Goal: Task Accomplishment & Management: Complete application form

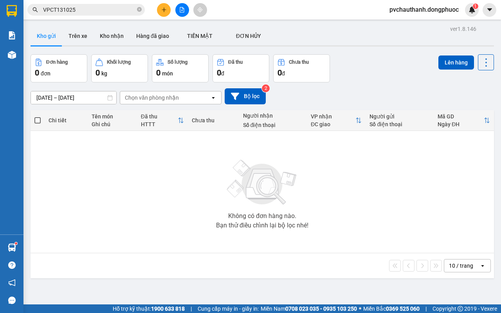
scroll to position [36, 0]
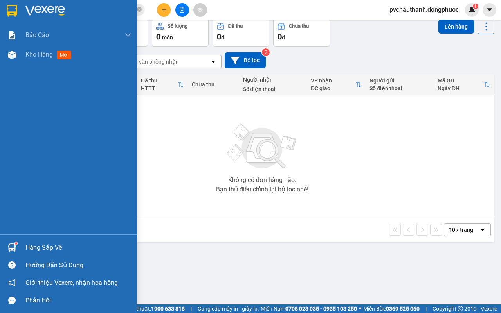
click at [21, 249] on div "Hàng sắp về" at bounding box center [68, 248] width 137 height 18
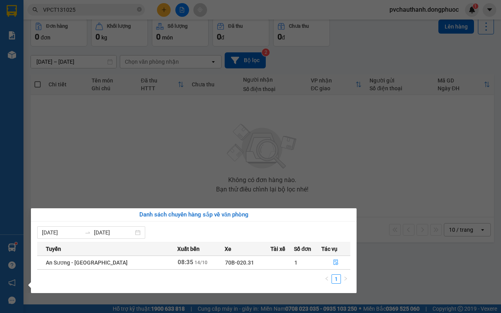
click at [6, 211] on div "Báo cáo Mẫu 1: Báo cáo dòng tiền Mẫu 2: Doanh số tạo đơn theo Văn phòng, nhân v…" at bounding box center [11, 156] width 23 height 313
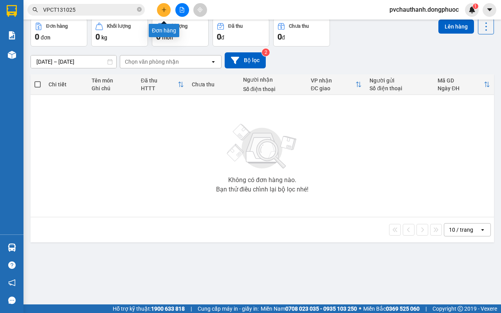
click at [166, 10] on icon "plus" at bounding box center [163, 9] width 5 height 5
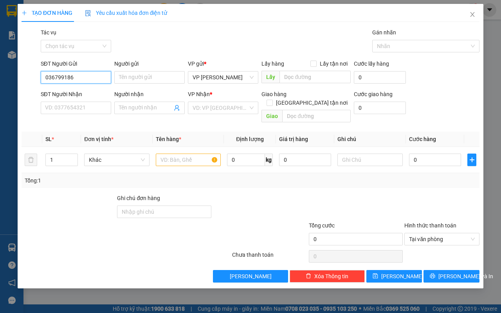
type input "0367991869"
click at [72, 91] on div "0367991869 - luật" at bounding box center [75, 93] width 61 height 9
type input "luật"
type input "0353258085"
type input "HỮU"
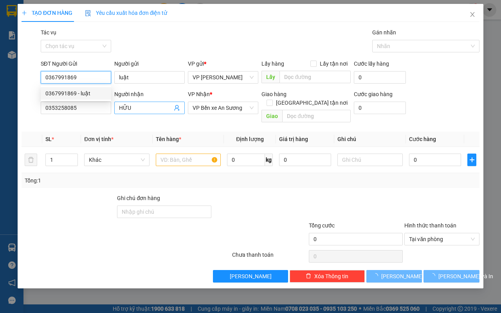
type input "25.000"
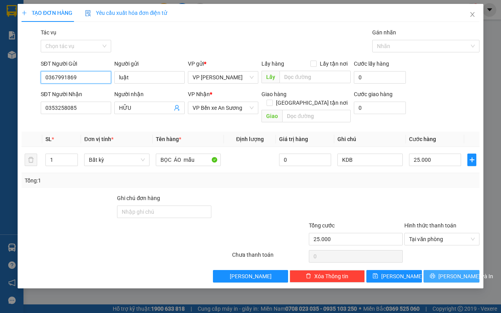
type input "0367991869"
click at [452, 273] on span "[PERSON_NAME] và In" at bounding box center [465, 276] width 55 height 9
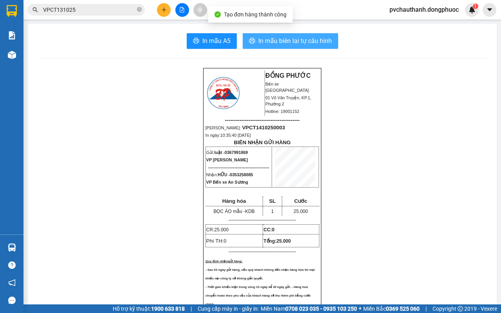
click at [306, 45] on span "In mẫu biên lai tự cấu hình" at bounding box center [295, 41] width 74 height 10
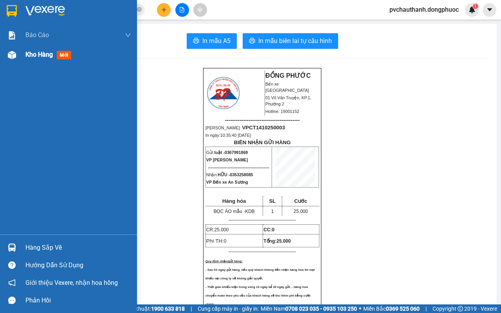
click at [44, 57] on span "Kho hàng" at bounding box center [38, 54] width 27 height 7
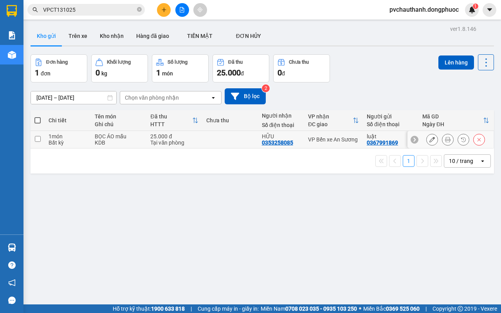
click at [202, 139] on td at bounding box center [230, 140] width 56 height 18
checkbox input "true"
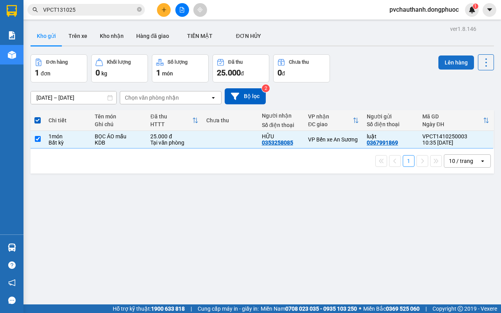
click at [444, 59] on button "Lên hàng" at bounding box center [456, 63] width 36 height 14
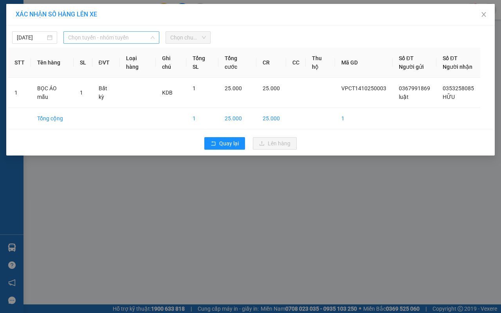
click at [131, 37] on span "Chọn tuyến - nhóm tuyến" at bounding box center [111, 38] width 86 height 12
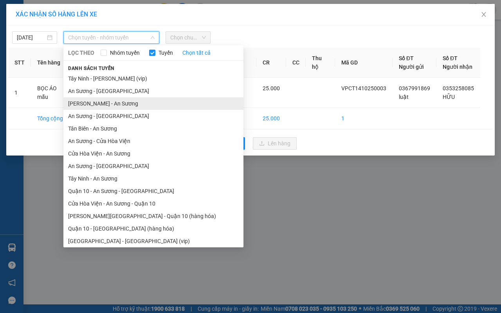
click at [96, 102] on li "[PERSON_NAME] - An Sương" at bounding box center [153, 103] width 180 height 13
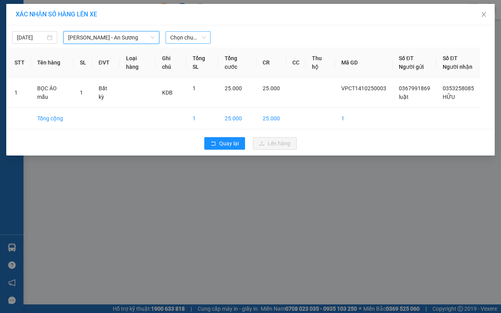
click at [184, 38] on span "Chọn chuyến" at bounding box center [188, 38] width 36 height 12
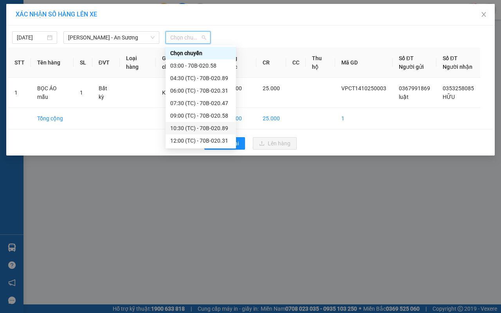
click at [192, 126] on div "10:30 (TC) - 70B-020.89" at bounding box center [200, 128] width 61 height 9
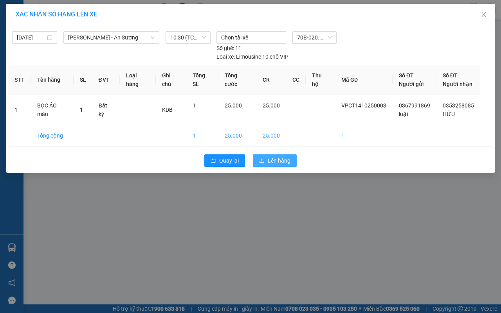
click at [271, 159] on span "Lên hàng" at bounding box center [279, 161] width 23 height 9
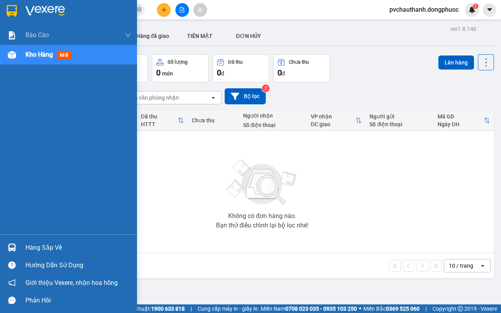
click at [26, 246] on div "Hàng sắp về" at bounding box center [78, 248] width 106 height 12
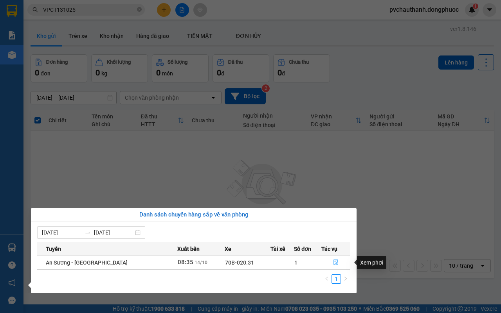
click at [333, 259] on button "button" at bounding box center [336, 263] width 28 height 13
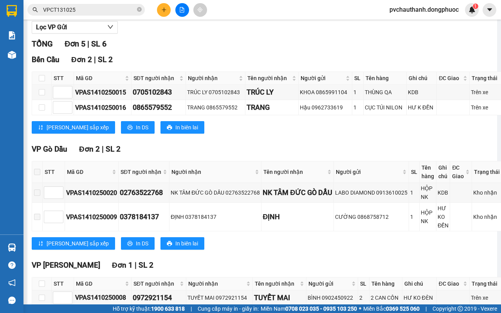
scroll to position [147, 0]
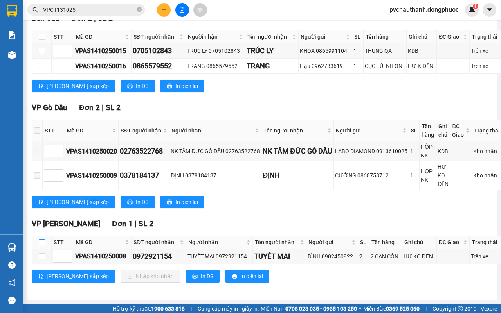
click at [41, 239] on input "checkbox" at bounding box center [42, 242] width 6 height 6
checkbox input "true"
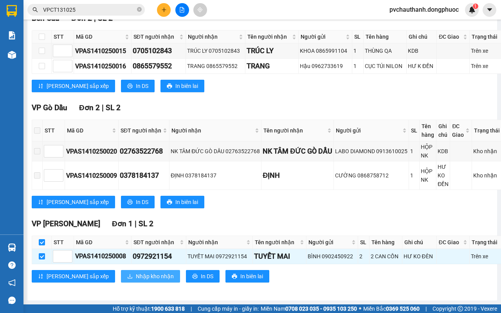
click at [136, 272] on span "Nhập kho nhận" at bounding box center [155, 276] width 38 height 9
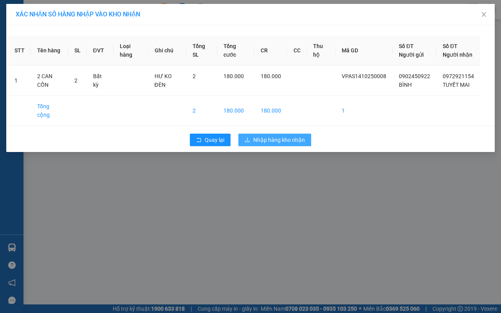
click at [279, 142] on span "Nhập hàng kho nhận" at bounding box center [279, 140] width 52 height 9
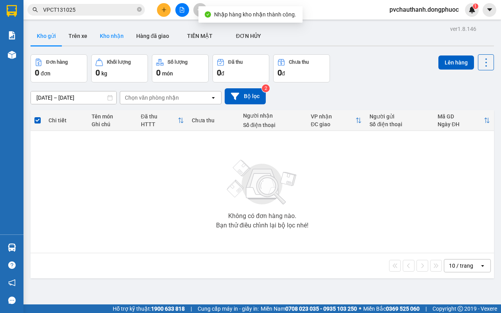
click at [110, 34] on button "Kho nhận" at bounding box center [112, 36] width 36 height 19
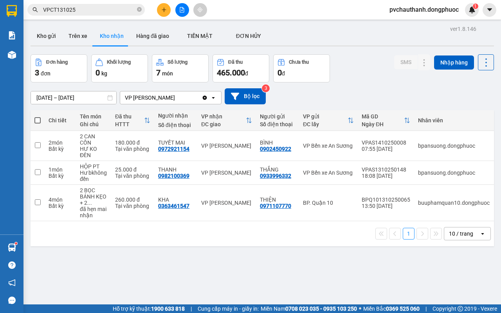
drag, startPoint x: 254, startPoint y: 230, endPoint x: 217, endPoint y: 266, distance: 51.5
click at [218, 274] on div "ver 1.8.146 Kho gửi Trên xe Kho nhận Hàng đã giao TIỀN MẶT ĐƠN HỦY Đơn hàng 3…" at bounding box center [262, 179] width 470 height 313
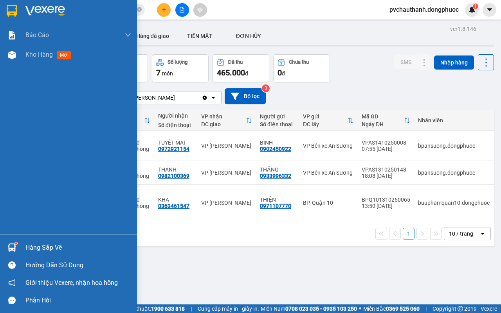
click at [36, 247] on div "Hàng sắp về" at bounding box center [78, 248] width 106 height 12
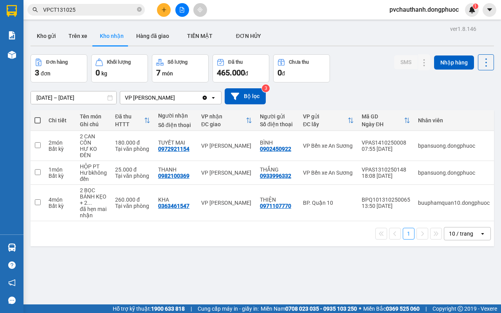
click at [383, 275] on section "Kết quả tìm kiếm ( 4 ) Bộ lọc Mã ĐH Trạng thái Món hàng Tổng cước Chưa cước Nhã…" at bounding box center [250, 156] width 501 height 313
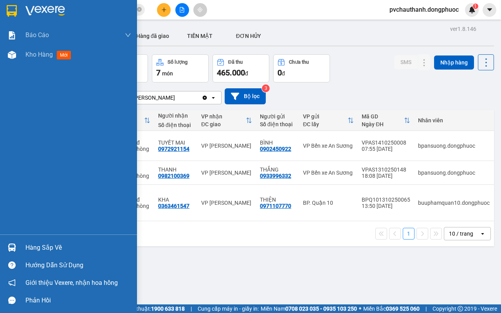
drag, startPoint x: 43, startPoint y: 247, endPoint x: 49, endPoint y: 242, distance: 8.0
click at [43, 246] on div "Hàng sắp về" at bounding box center [78, 248] width 106 height 12
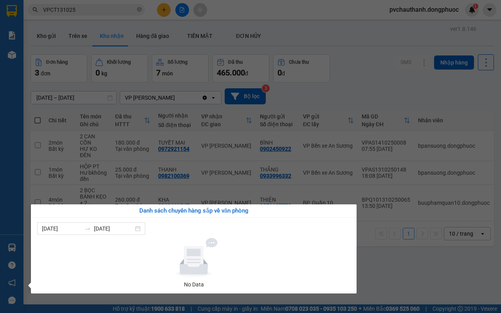
drag, startPoint x: 381, startPoint y: 262, endPoint x: 273, endPoint y: 156, distance: 151.6
click at [378, 261] on section "Kết quả tìm kiếm ( 4 ) Bộ lọc Mã ĐH Trạng thái Món hàng Tổng cước Chưa cước Nhã…" at bounding box center [250, 156] width 501 height 313
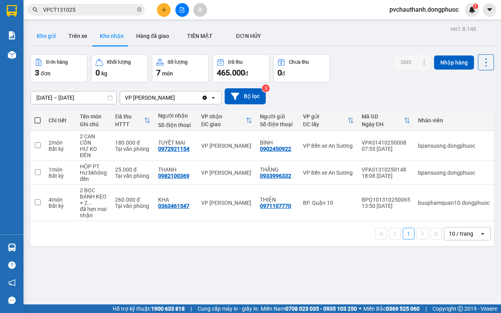
click at [49, 36] on button "Kho gửi" at bounding box center [47, 36] width 32 height 19
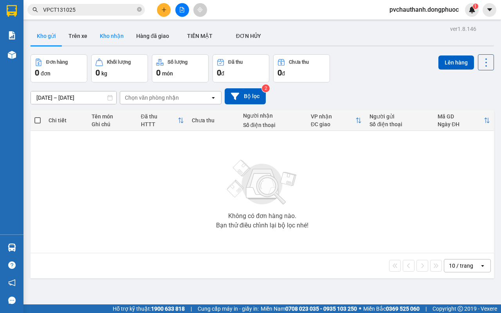
click at [104, 36] on button "Kho nhận" at bounding box center [112, 36] width 36 height 19
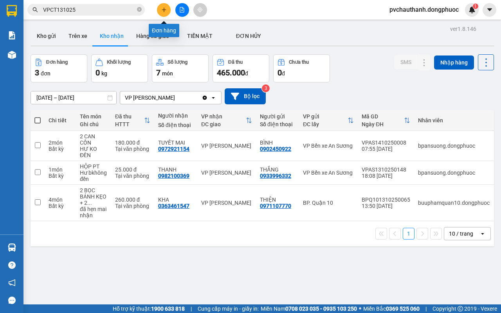
click at [164, 10] on icon "plus" at bounding box center [164, 9] width 0 height 4
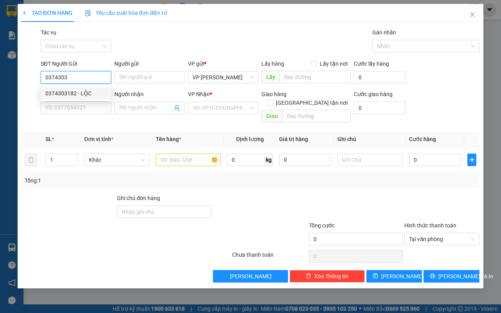
click at [86, 88] on div "0374303182 - LỘC" at bounding box center [76, 93] width 70 height 13
type input "0374303182"
type input "LỘC"
type input "0986295317"
type input "THUẬN"
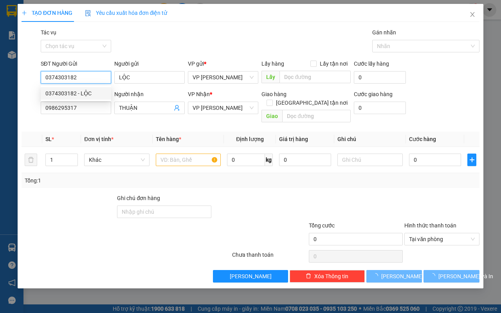
type input "70.000"
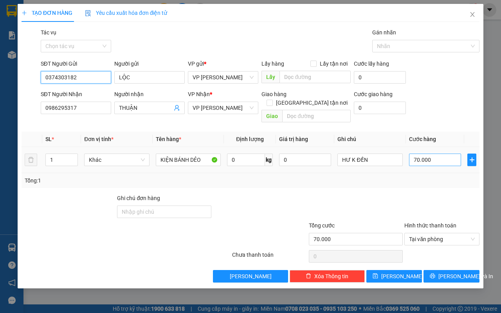
type input "0374303182"
click at [434, 154] on input "70.000" at bounding box center [435, 160] width 52 height 13
type input "0"
type input "5"
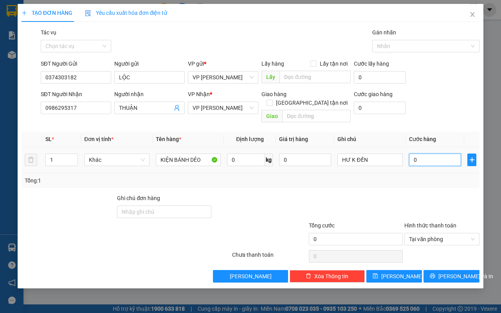
type input "05"
type input "50"
type input "050"
type input "50.000"
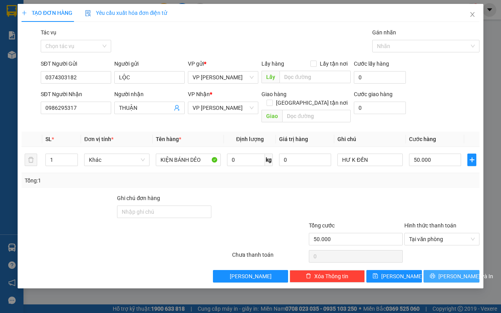
click at [447, 272] on span "[PERSON_NAME] và In" at bounding box center [465, 276] width 55 height 9
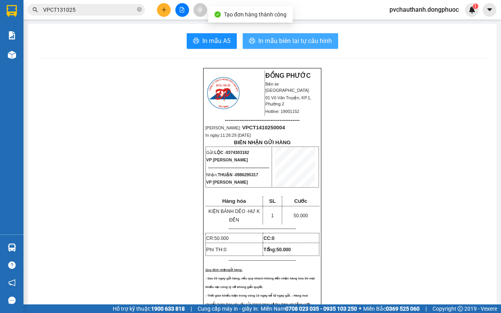
click at [291, 40] on span "In mẫu biên lai tự cấu hình" at bounding box center [295, 41] width 74 height 10
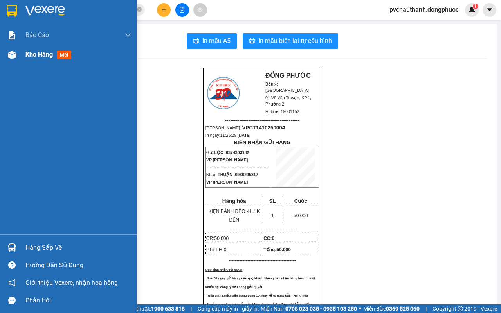
click at [36, 54] on span "Kho hàng" at bounding box center [38, 54] width 27 height 7
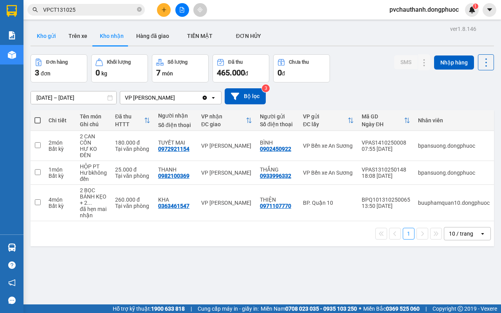
click at [52, 36] on button "Kho gửi" at bounding box center [47, 36] width 32 height 19
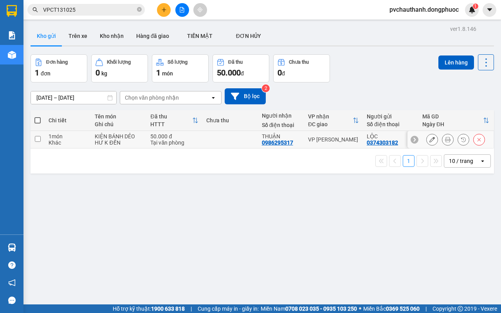
click at [208, 141] on td at bounding box center [230, 140] width 56 height 18
checkbox input "true"
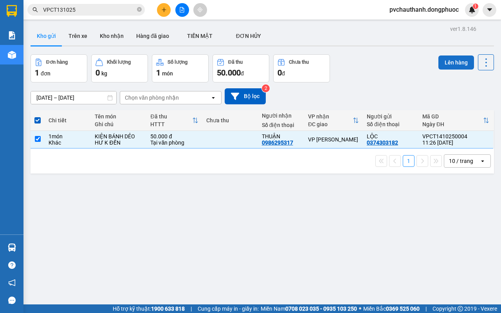
click at [444, 61] on button "Lên hàng" at bounding box center [456, 63] width 36 height 14
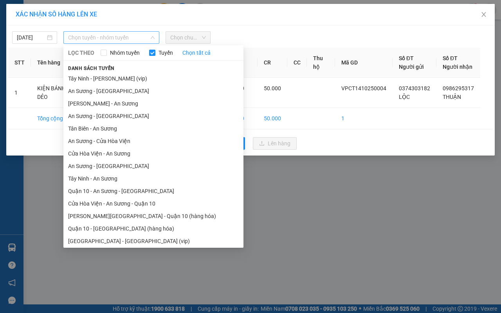
click at [83, 35] on span "Chọn tuyến - nhóm tuyến" at bounding box center [111, 38] width 86 height 12
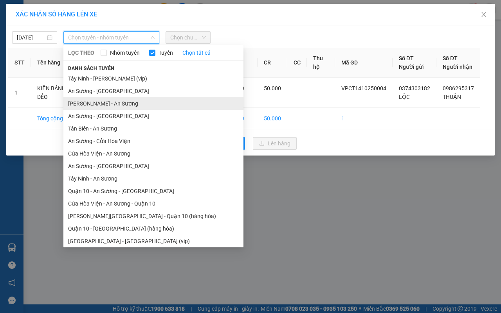
click at [92, 101] on li "[PERSON_NAME] - An Sương" at bounding box center [153, 103] width 180 height 13
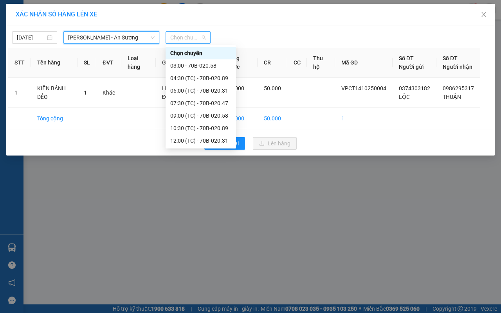
click at [175, 36] on span "Chọn chuyến" at bounding box center [188, 38] width 36 height 12
click at [193, 140] on div "12:00 (TC) - 70B-020.31" at bounding box center [200, 141] width 61 height 9
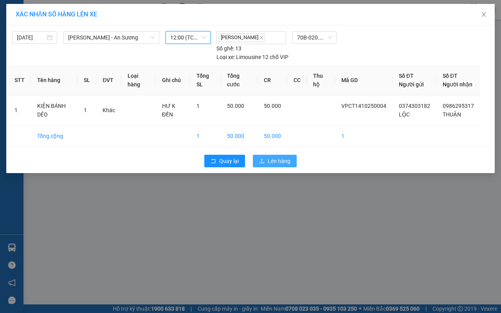
click at [266, 167] on button "Lên hàng" at bounding box center [275, 161] width 44 height 13
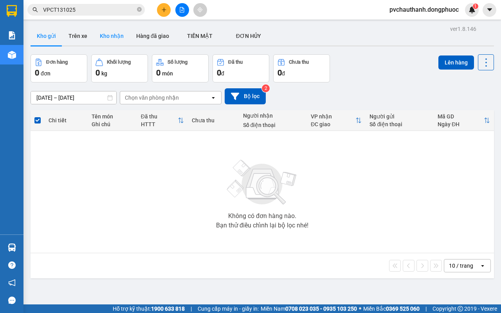
click at [101, 32] on button "Kho nhận" at bounding box center [112, 36] width 36 height 19
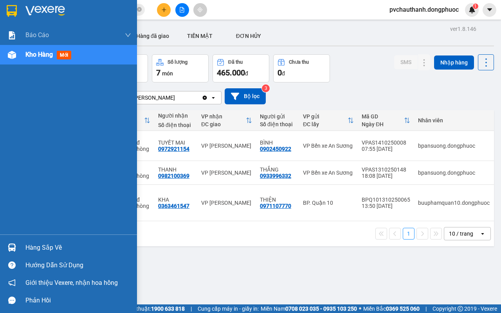
click at [33, 246] on div "Hàng sắp về" at bounding box center [78, 248] width 106 height 12
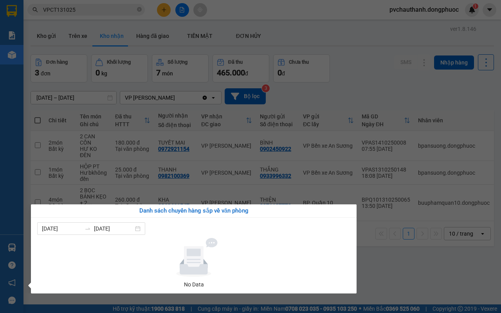
drag, startPoint x: 371, startPoint y: 282, endPoint x: 348, endPoint y: 284, distance: 22.4
click at [368, 282] on section "Kết quả tìm kiếm ( 4 ) Bộ lọc Mã ĐH Trạng thái Món hàng Tổng cước Chưa cước Nhã…" at bounding box center [250, 156] width 501 height 313
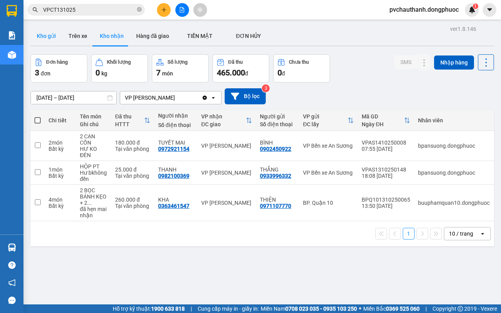
drag, startPoint x: 43, startPoint y: 34, endPoint x: 44, endPoint y: 38, distance: 4.1
click at [43, 34] on button "Kho gửi" at bounding box center [47, 36] width 32 height 19
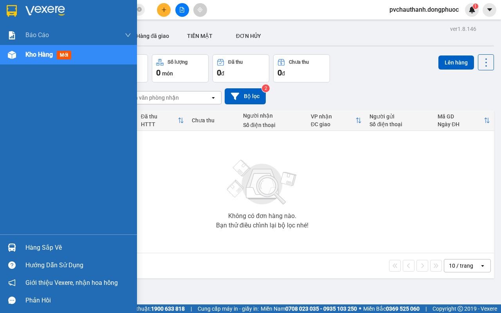
click at [41, 241] on div "Hàng sắp về" at bounding box center [68, 248] width 137 height 18
click at [38, 245] on div "Hàng sắp về" at bounding box center [78, 248] width 106 height 12
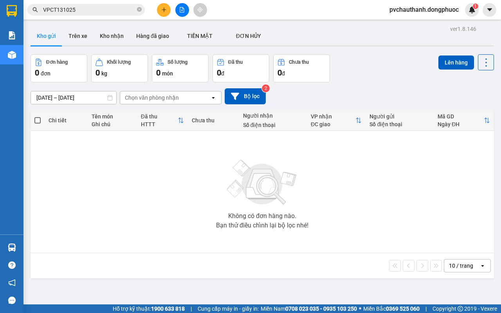
click at [196, 178] on section "Kết quả tìm kiếm ( 4 ) Bộ lọc Mã ĐH Trạng thái Món hàng Tổng cước Chưa cước Nhã…" at bounding box center [250, 156] width 501 height 313
